Goal: Task Accomplishment & Management: Use online tool/utility

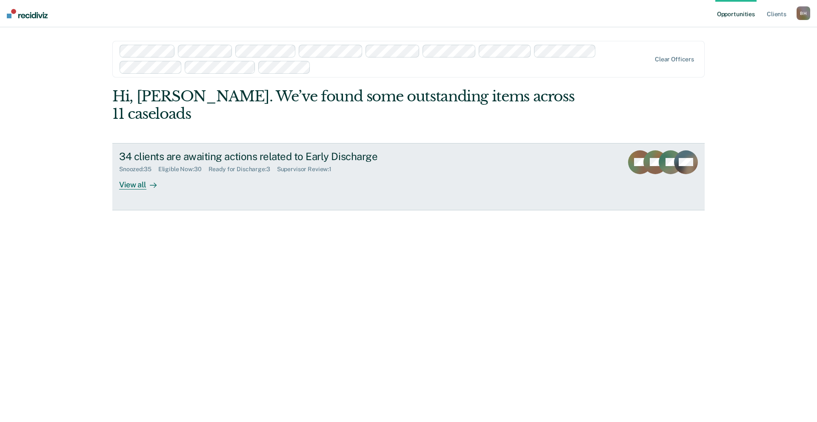
click at [127, 173] on div "View all" at bounding box center [143, 181] width 48 height 17
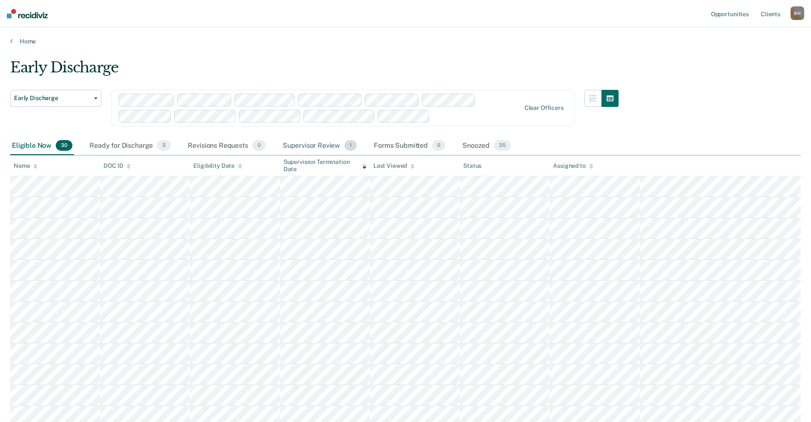
click at [315, 145] on div "Supervisor Review 1" at bounding box center [320, 146] width 78 height 19
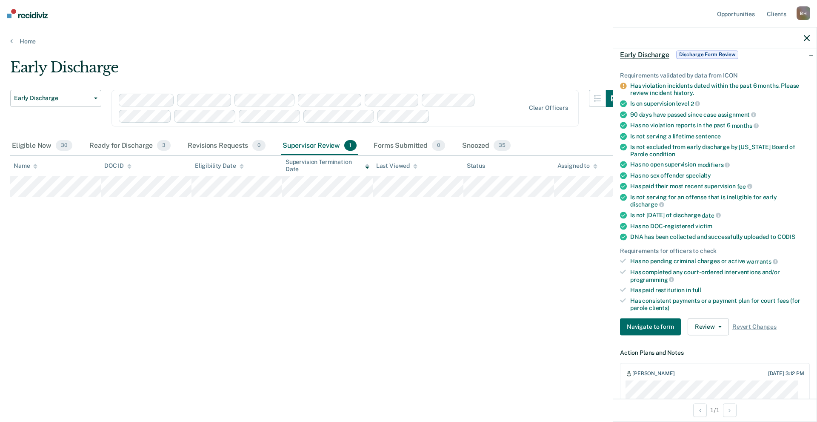
scroll to position [85, 0]
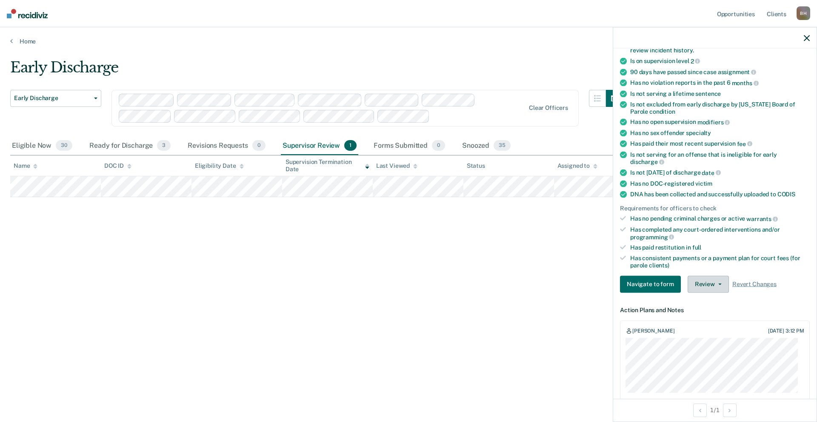
click at [718, 281] on button "Review" at bounding box center [708, 283] width 41 height 17
click at [446, 301] on div "Early Discharge Early Discharge Early Discharge Clear officers Eligible Now 30 …" at bounding box center [408, 208] width 797 height 299
click at [805, 39] on icon "button" at bounding box center [807, 38] width 6 height 6
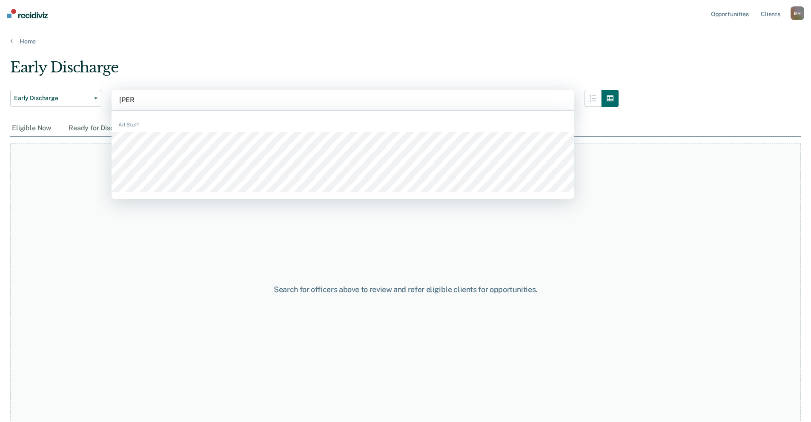
type input "[PERSON_NAME]"
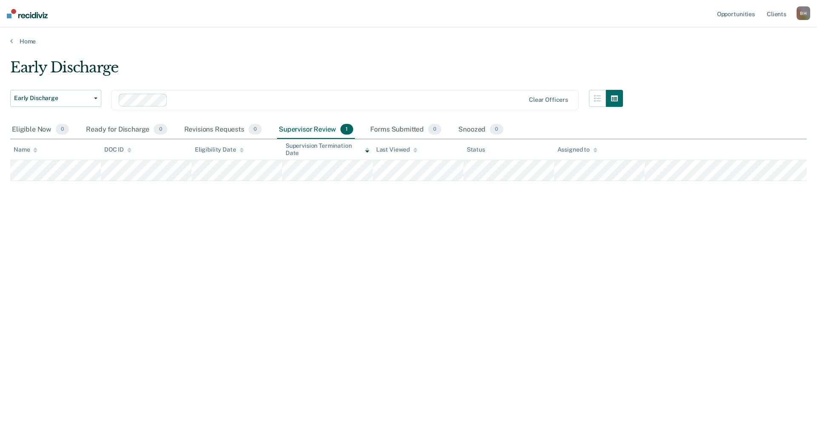
click at [320, 131] on div "Supervisor Review 1" at bounding box center [316, 129] width 78 height 19
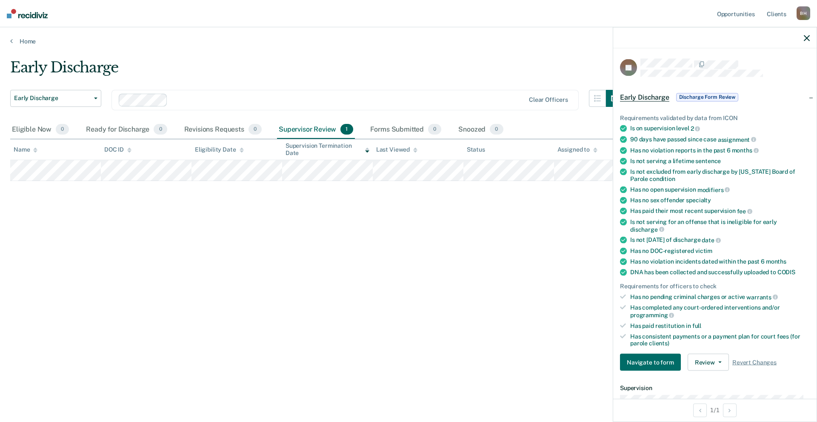
click at [487, 234] on div "Early Discharge Early Discharge Early Discharge Clear officers Eligible Now 0 R…" at bounding box center [408, 208] width 797 height 299
click at [806, 37] on icon "button" at bounding box center [807, 38] width 6 height 6
